Goal: Task Accomplishment & Management: Manage account settings

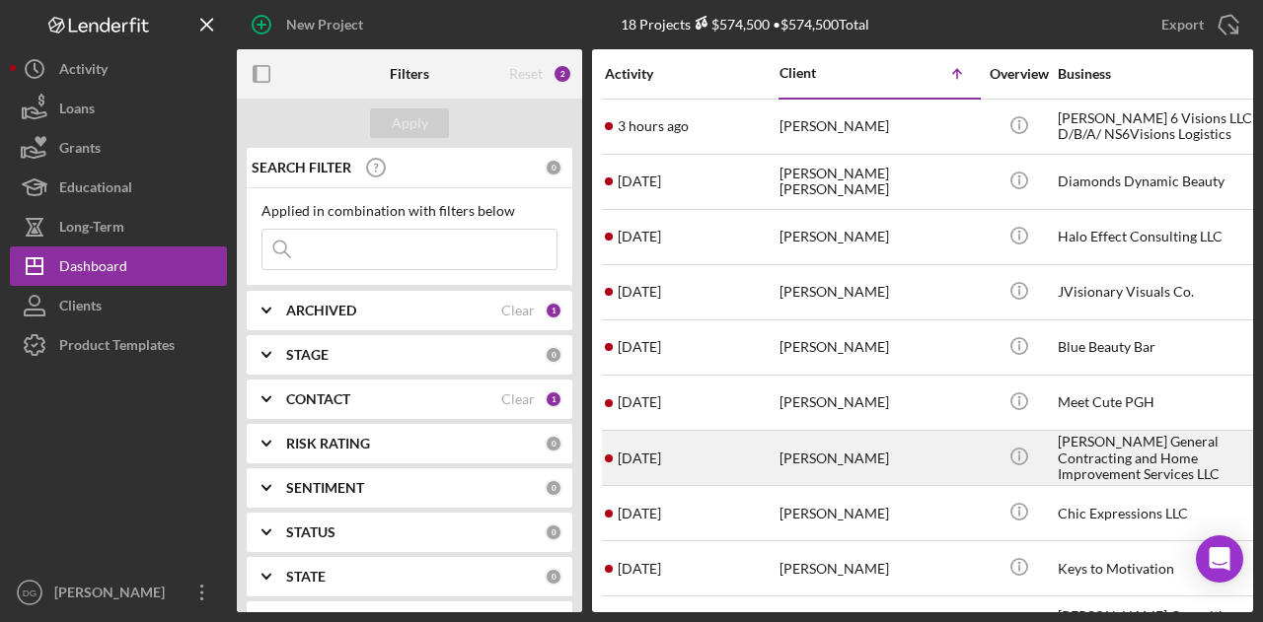
click at [1088, 451] on div "[PERSON_NAME] General Contracting and Home Improvement Services LLC" at bounding box center [1155, 458] width 197 height 52
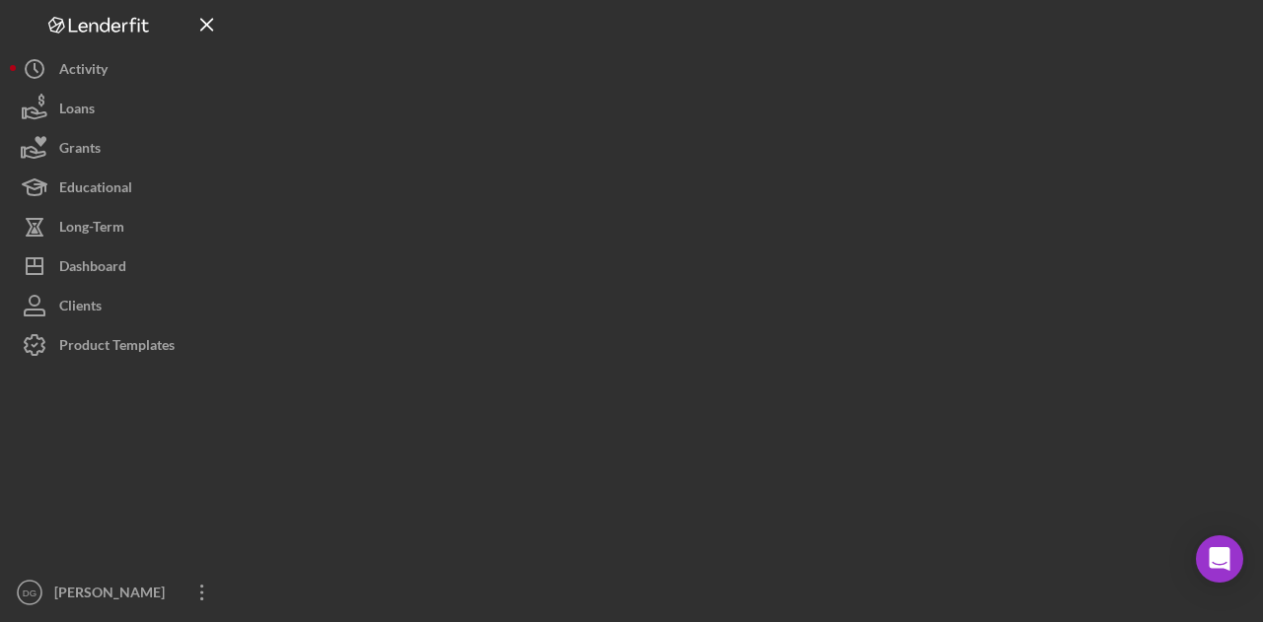
click at [1089, 360] on div at bounding box center [745, 306] width 1016 height 613
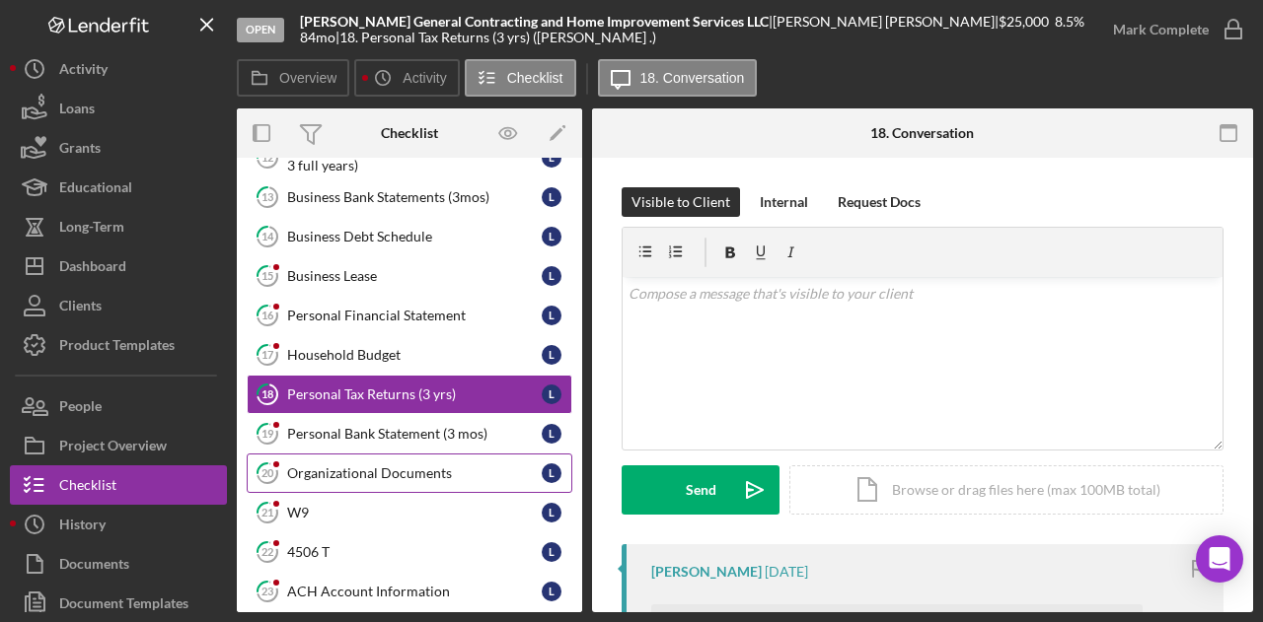
scroll to position [274, 0]
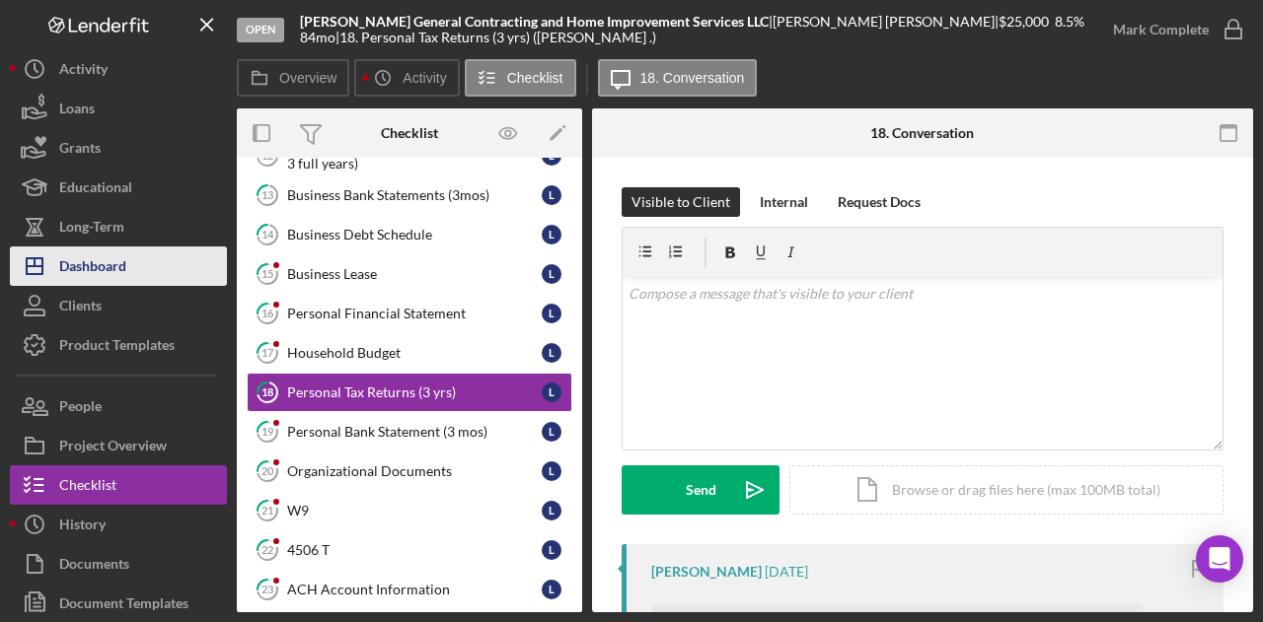
click at [79, 256] on div "Dashboard" at bounding box center [92, 269] width 67 height 44
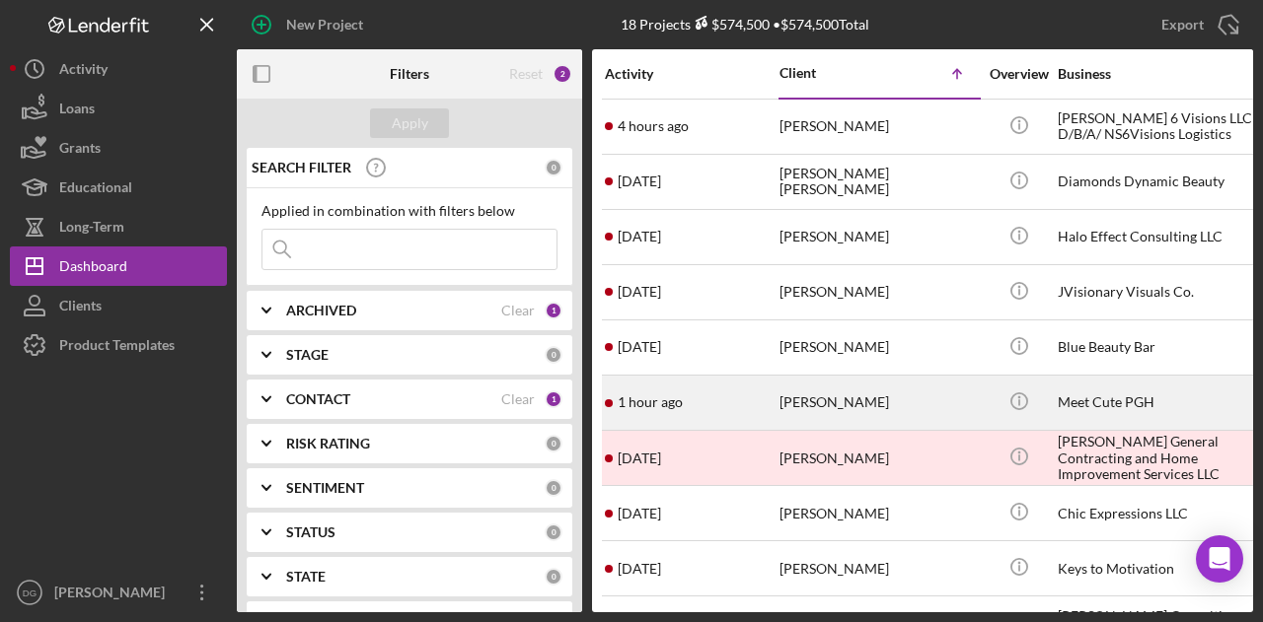
click at [819, 389] on div "[PERSON_NAME]" at bounding box center [877, 403] width 197 height 52
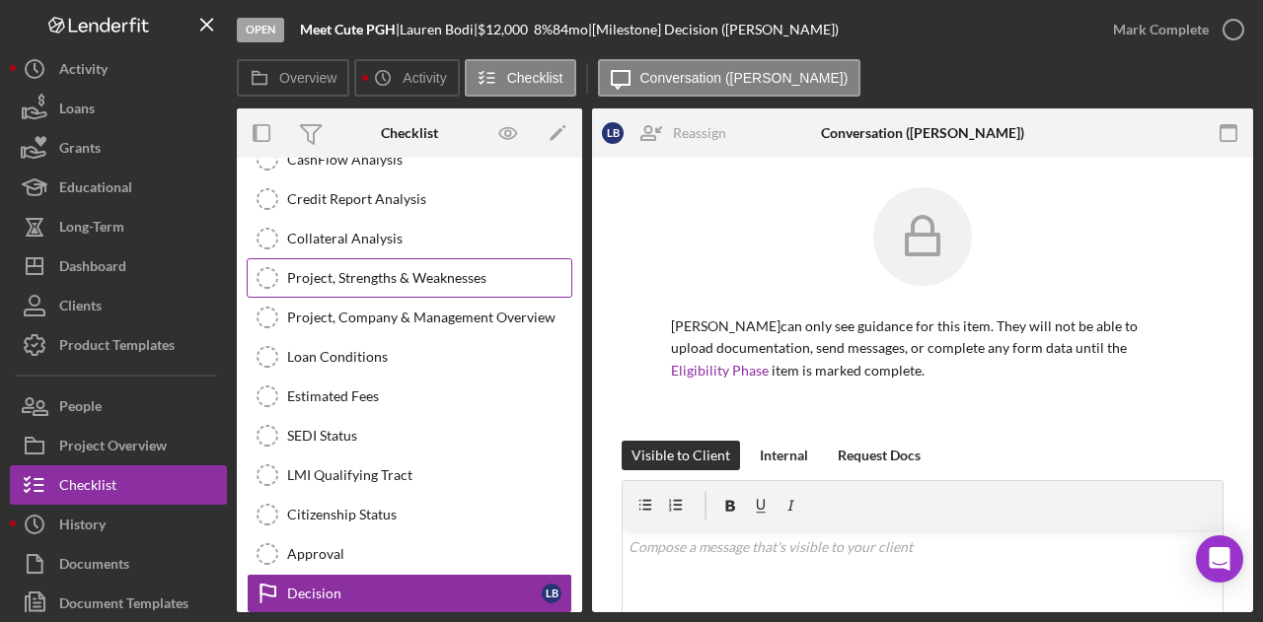
scroll to position [403, 0]
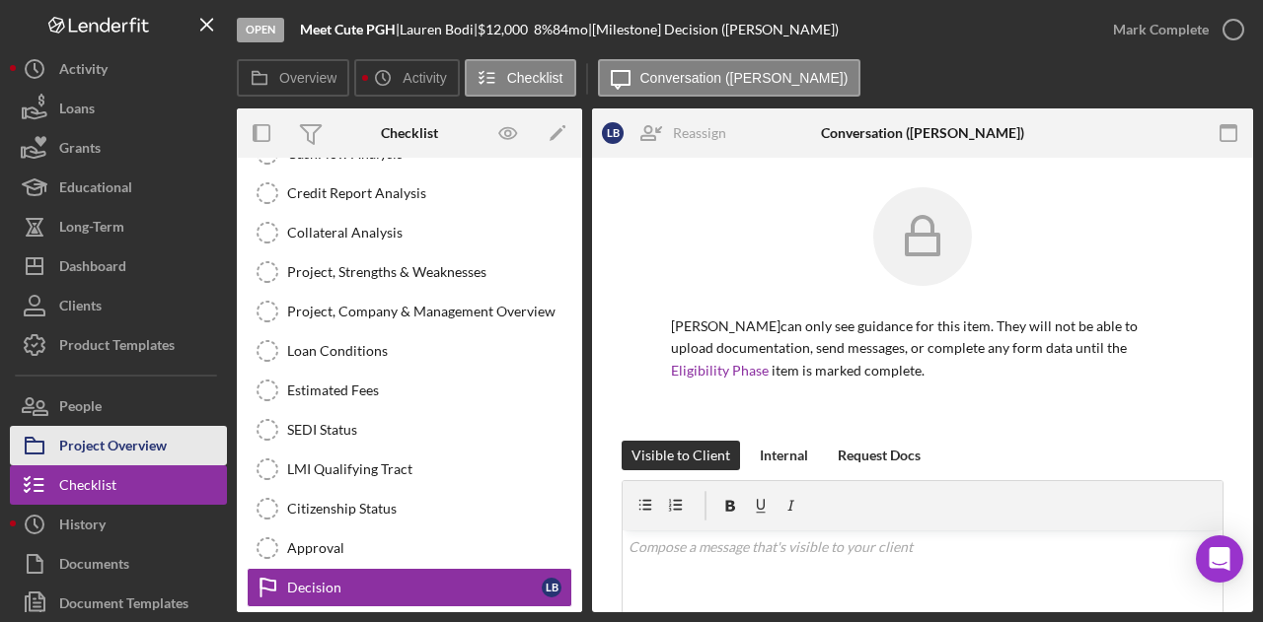
click at [75, 441] on div "Project Overview" at bounding box center [113, 448] width 108 height 44
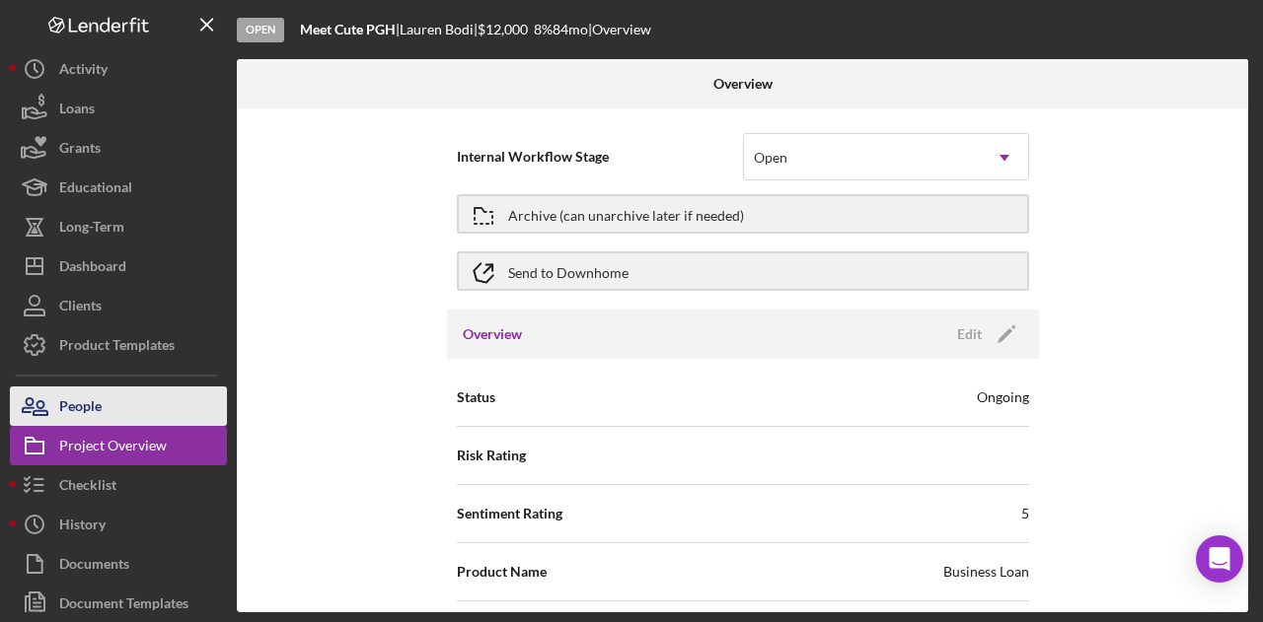
click at [100, 394] on div "People" at bounding box center [80, 409] width 42 height 44
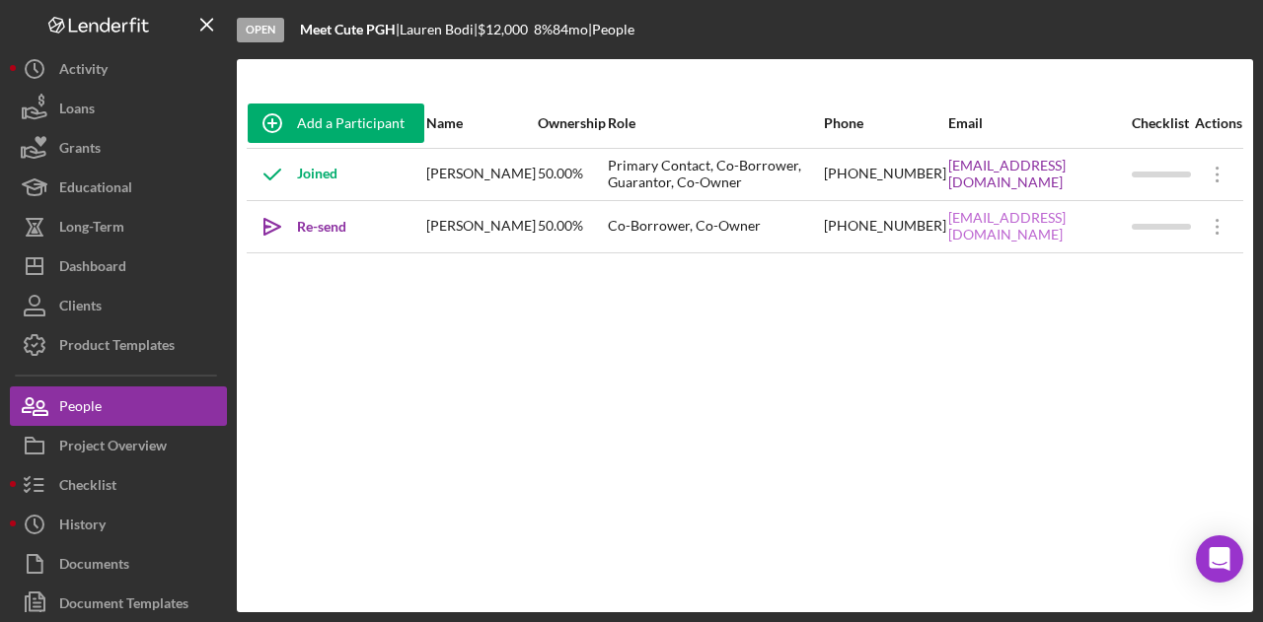
click at [1021, 230] on link "[EMAIL_ADDRESS][DOMAIN_NAME]" at bounding box center [1038, 226] width 181 height 32
click at [1209, 225] on icon "Icon/Overflow" at bounding box center [1217, 226] width 49 height 49
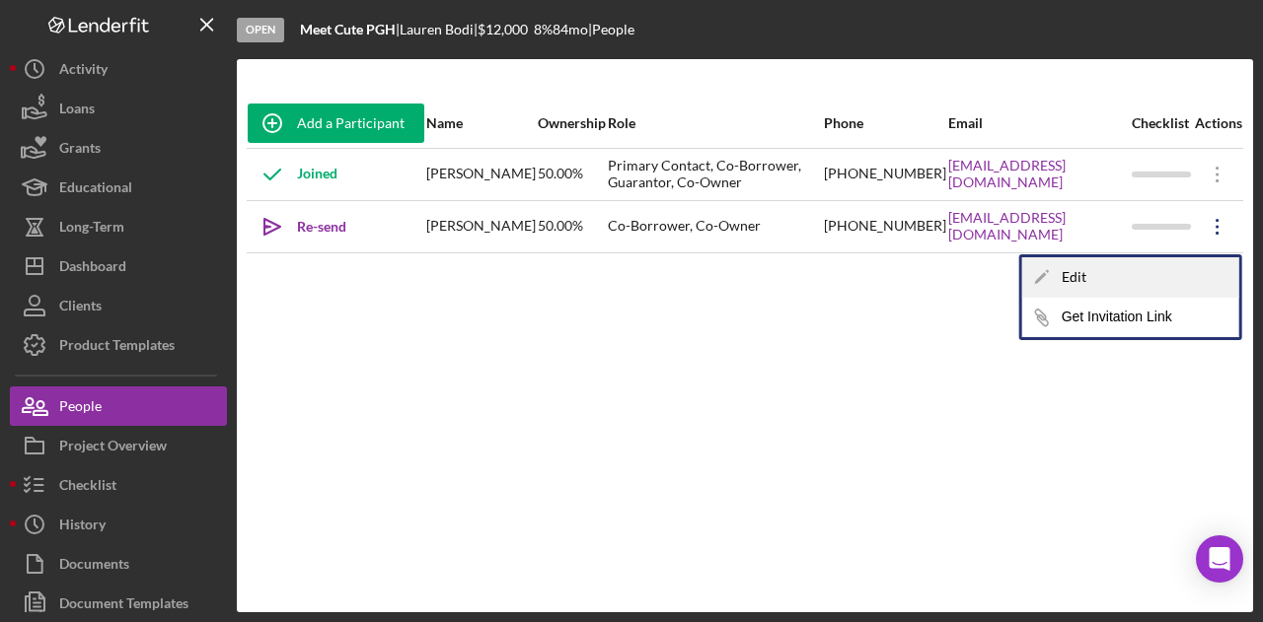
click at [1093, 281] on div "Icon/Edit Edit" at bounding box center [1130, 277] width 217 height 40
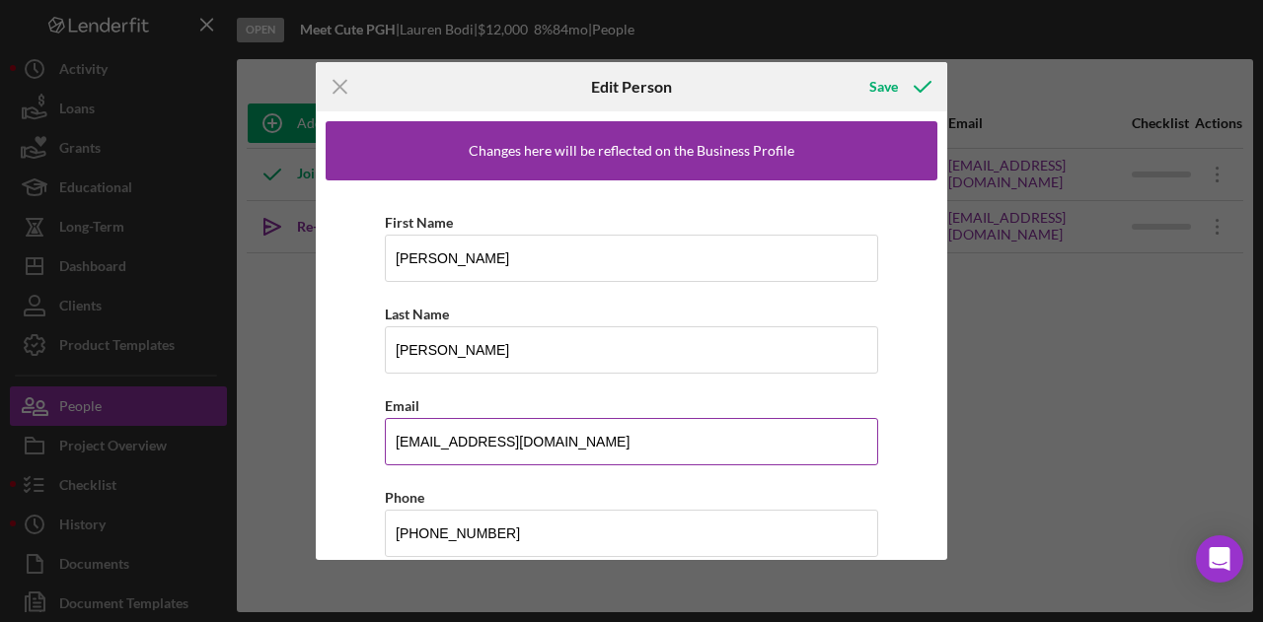
click at [555, 440] on input "[EMAIL_ADDRESS][DOMAIN_NAME]" at bounding box center [631, 441] width 493 height 47
type input "j"
paste input "[EMAIL_ADDRESS][DOMAIN_NAME]"
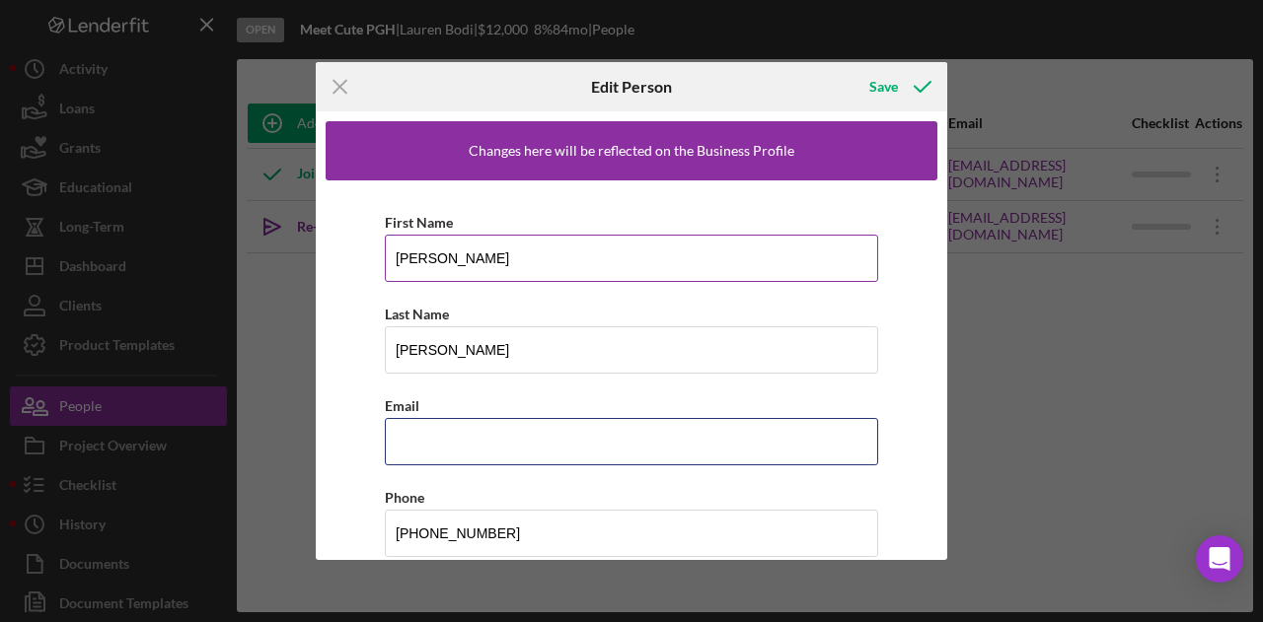
type input "[EMAIL_ADDRESS][DOMAIN_NAME]"
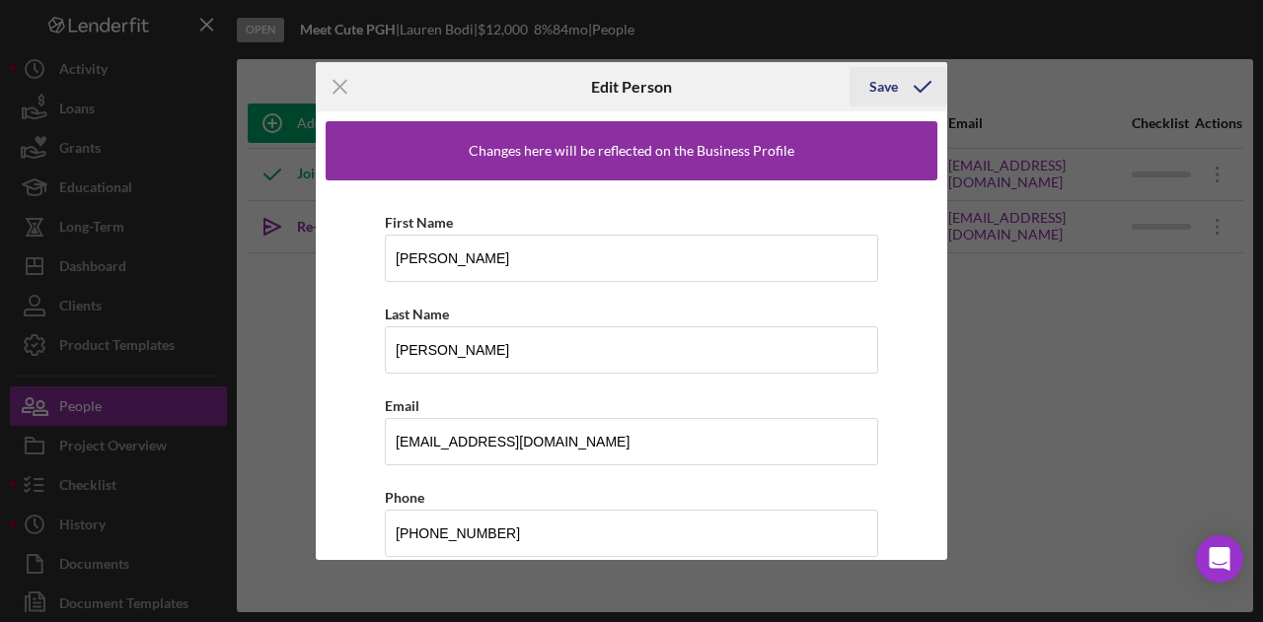
click at [886, 82] on div "Save" at bounding box center [883, 86] width 29 height 39
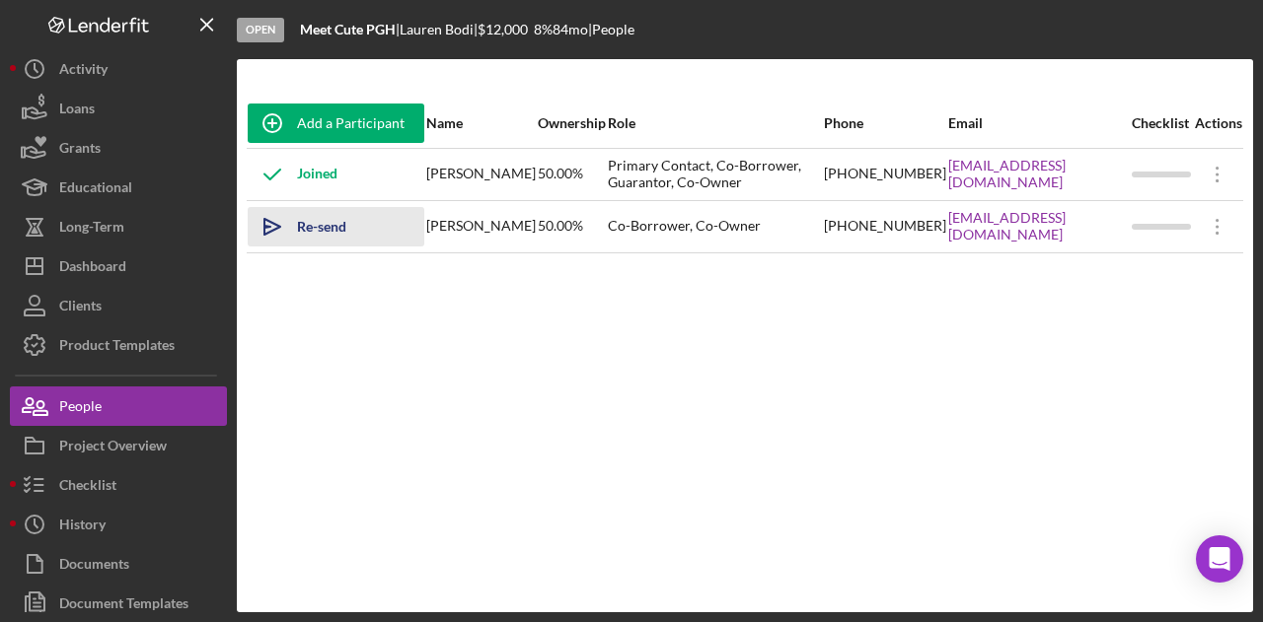
click at [304, 226] on div "Re-send Invitation" at bounding box center [351, 226] width 108 height 39
